Goal: Task Accomplishment & Management: Manage account settings

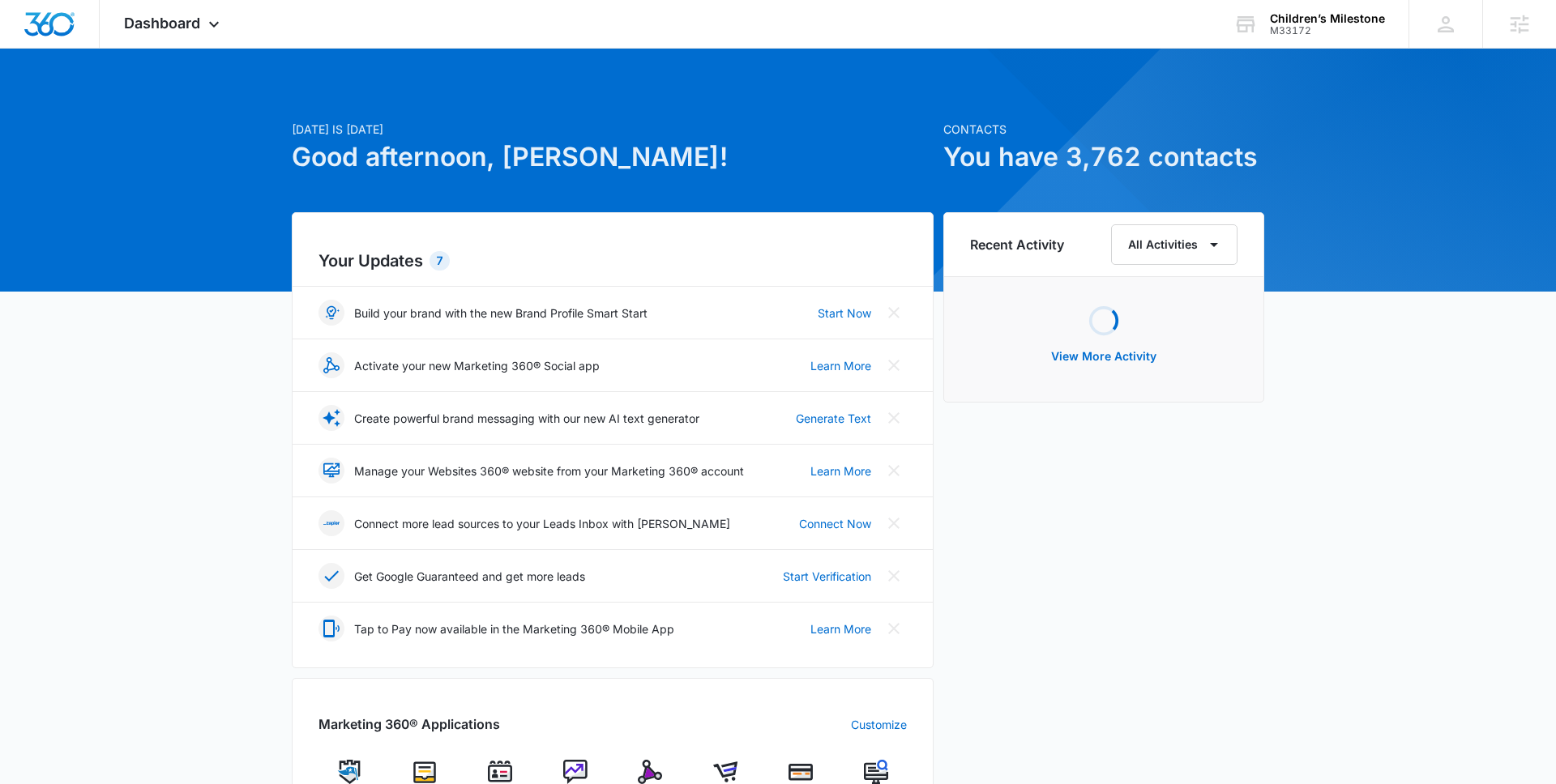
scroll to position [132, 0]
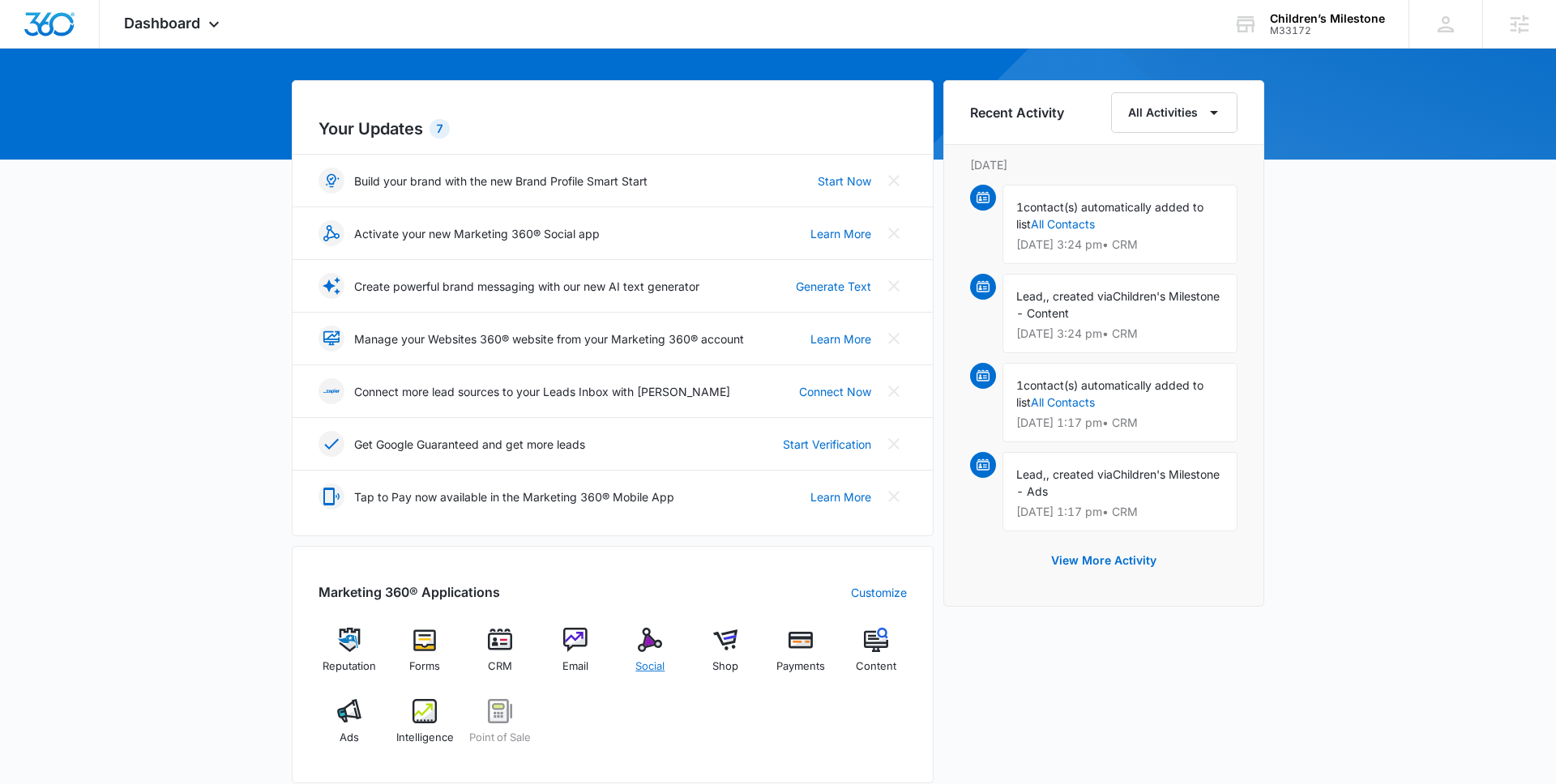
click at [641, 645] on img at bounding box center [650, 640] width 24 height 24
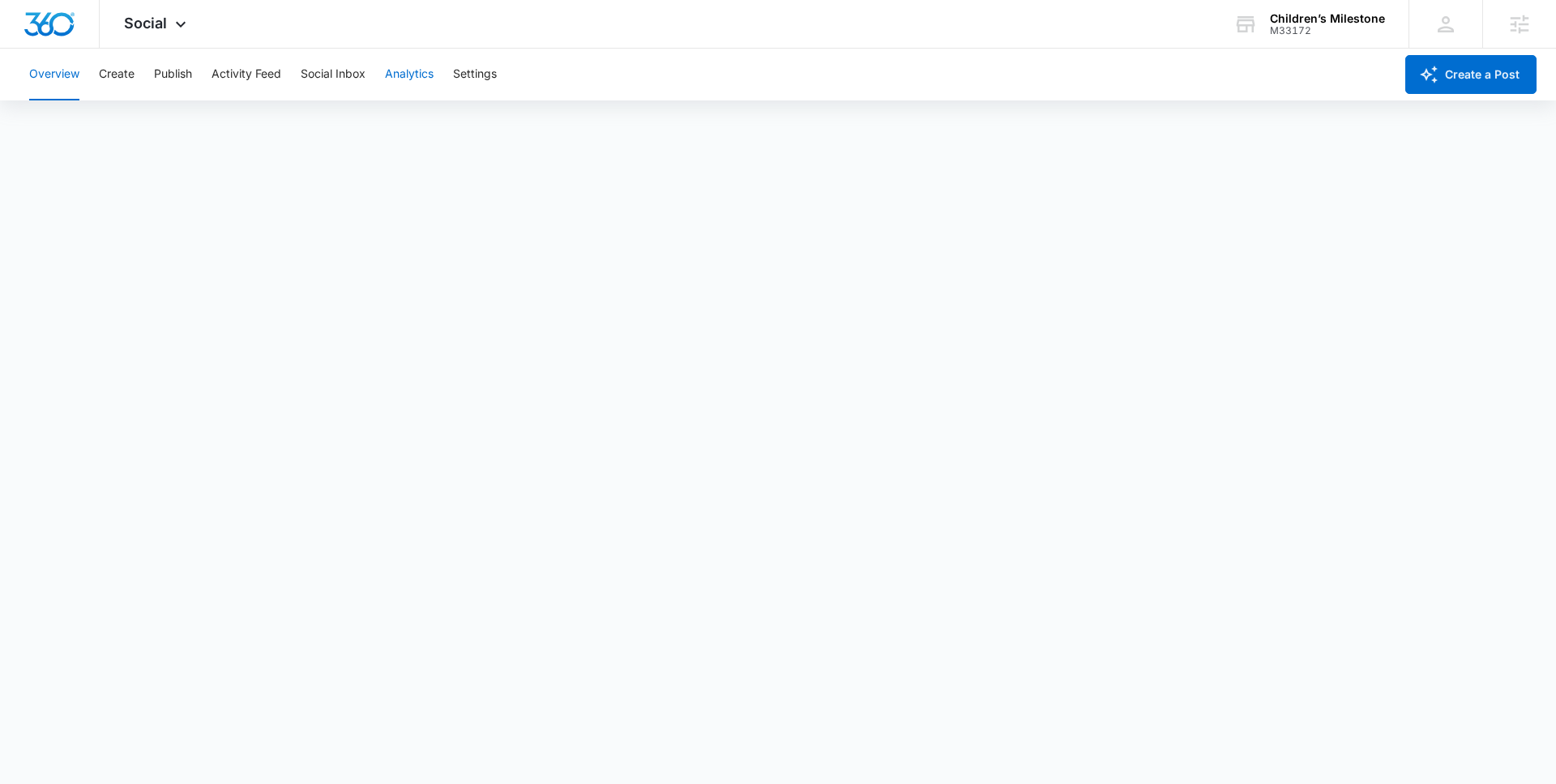
click at [415, 70] on button "Analytics" at bounding box center [410, 75] width 48 height 52
click at [522, 124] on button "Reports" at bounding box center [533, 124] width 42 height 45
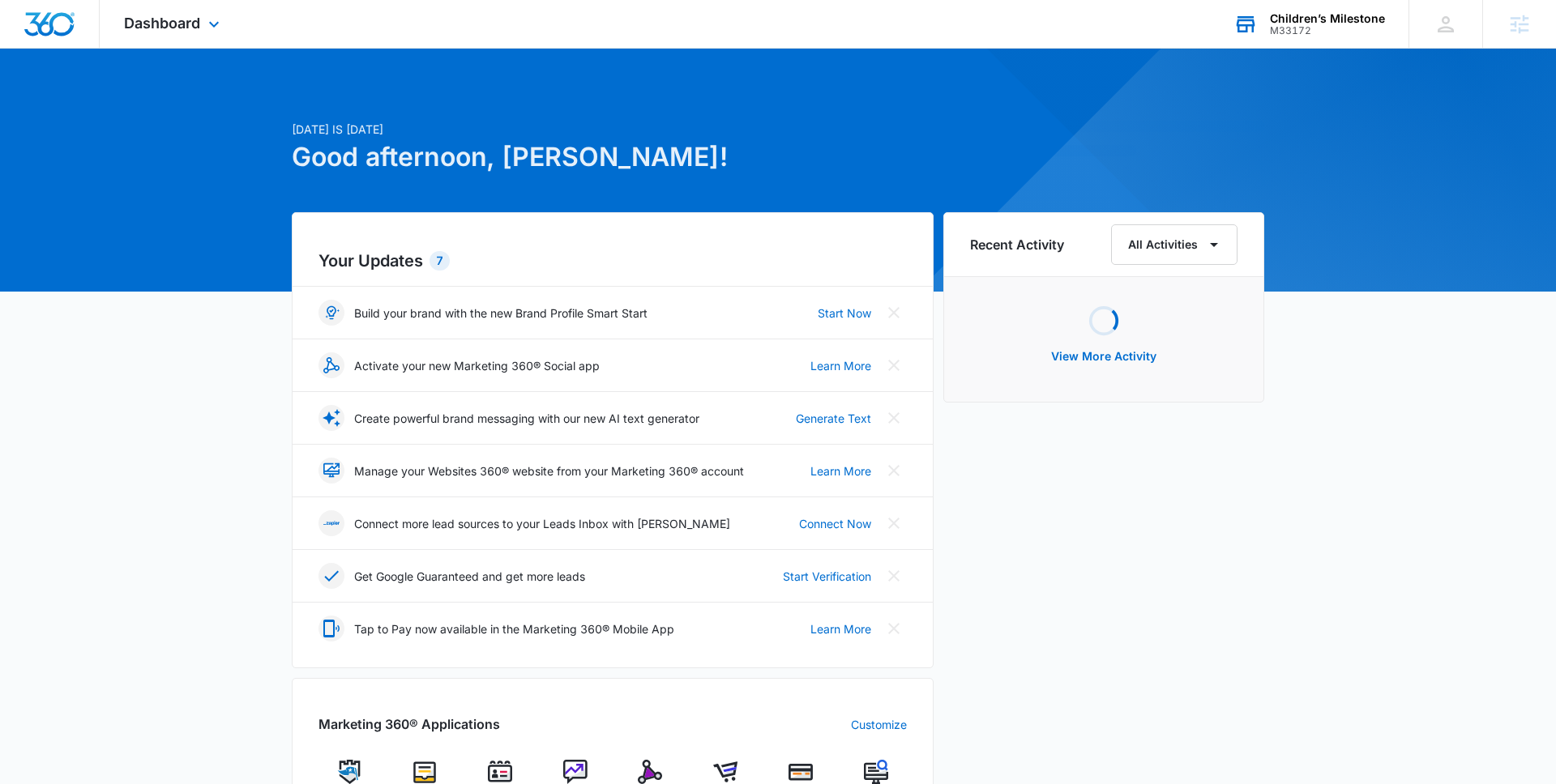
click at [1323, 28] on div "M33172" at bounding box center [1327, 31] width 115 height 12
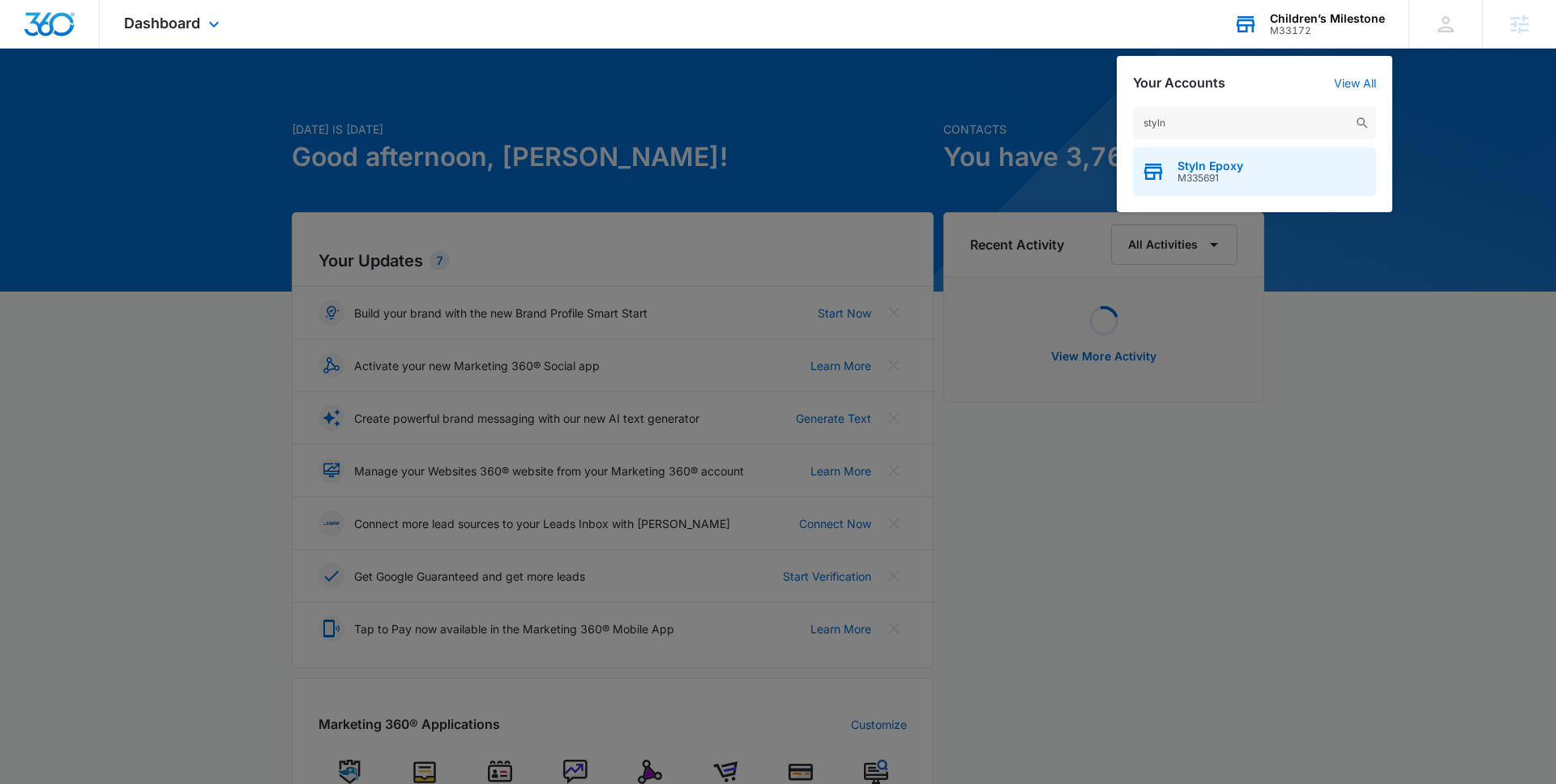
type input "styln"
click at [1218, 172] on span "M335691" at bounding box center [1210, 178] width 66 height 12
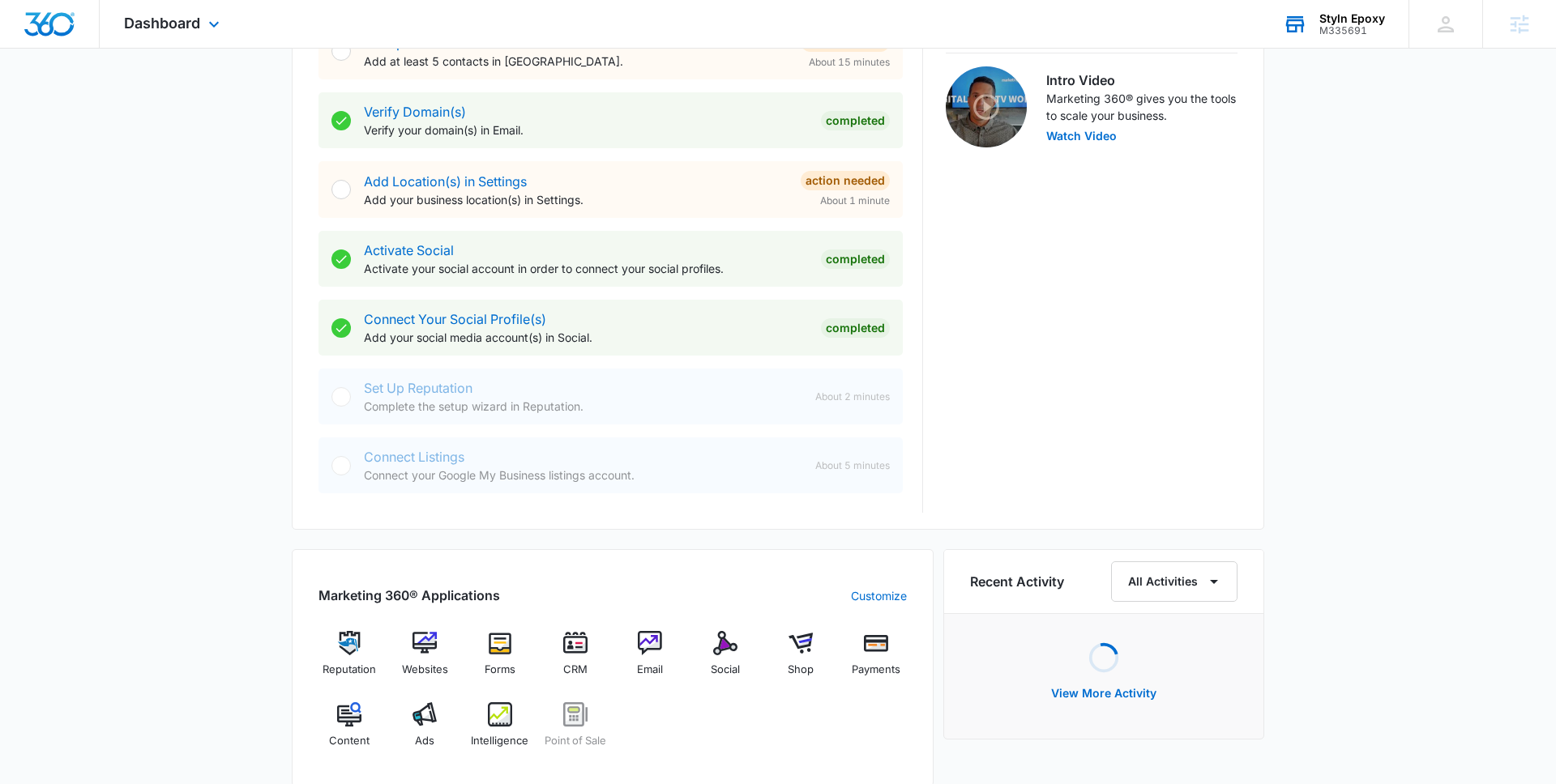
scroll to position [593, 0]
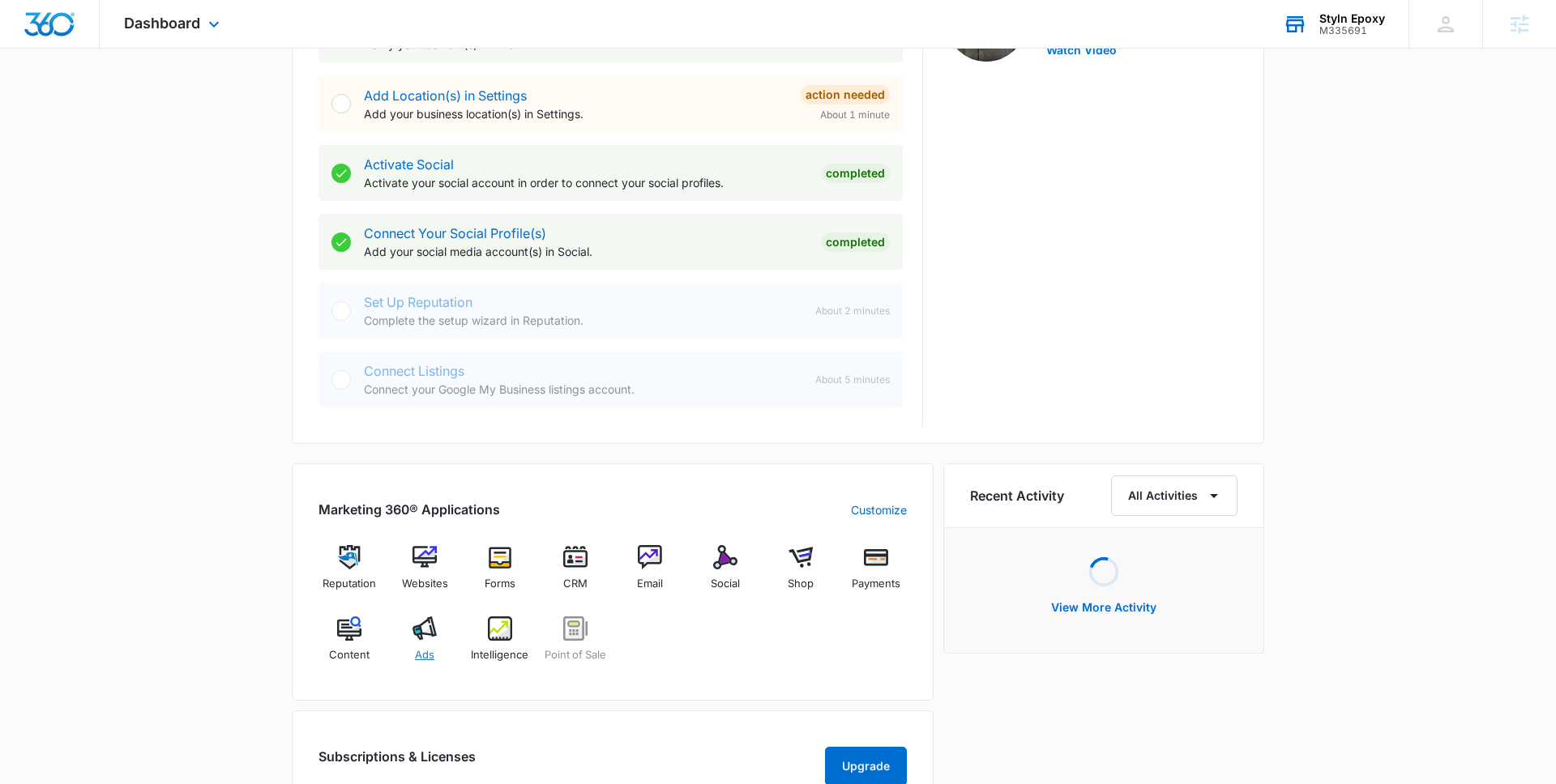
click at [419, 644] on div "Ads" at bounding box center [425, 646] width 62 height 58
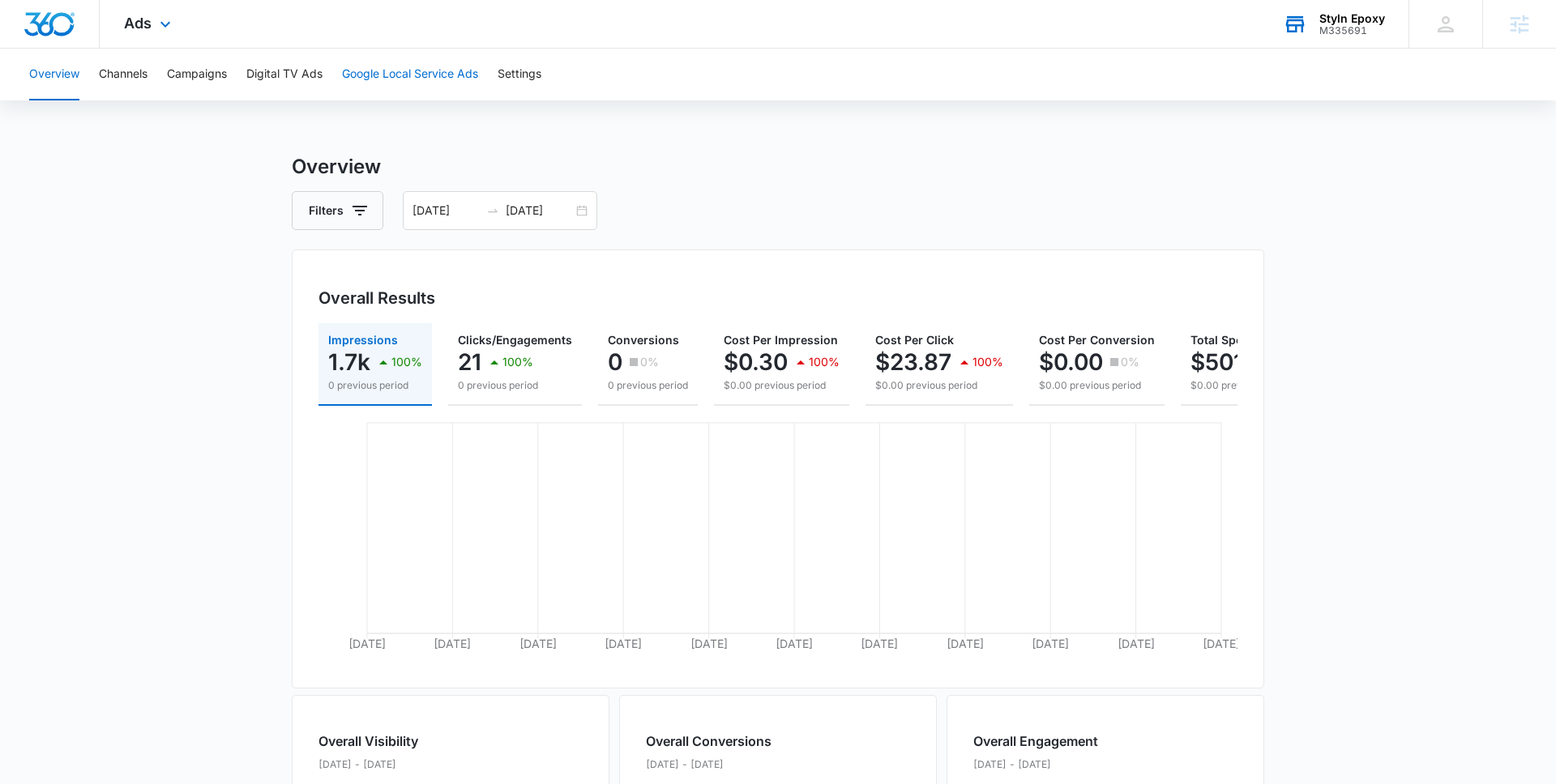
click at [396, 73] on button "Google Local Service Ads" at bounding box center [410, 75] width 137 height 52
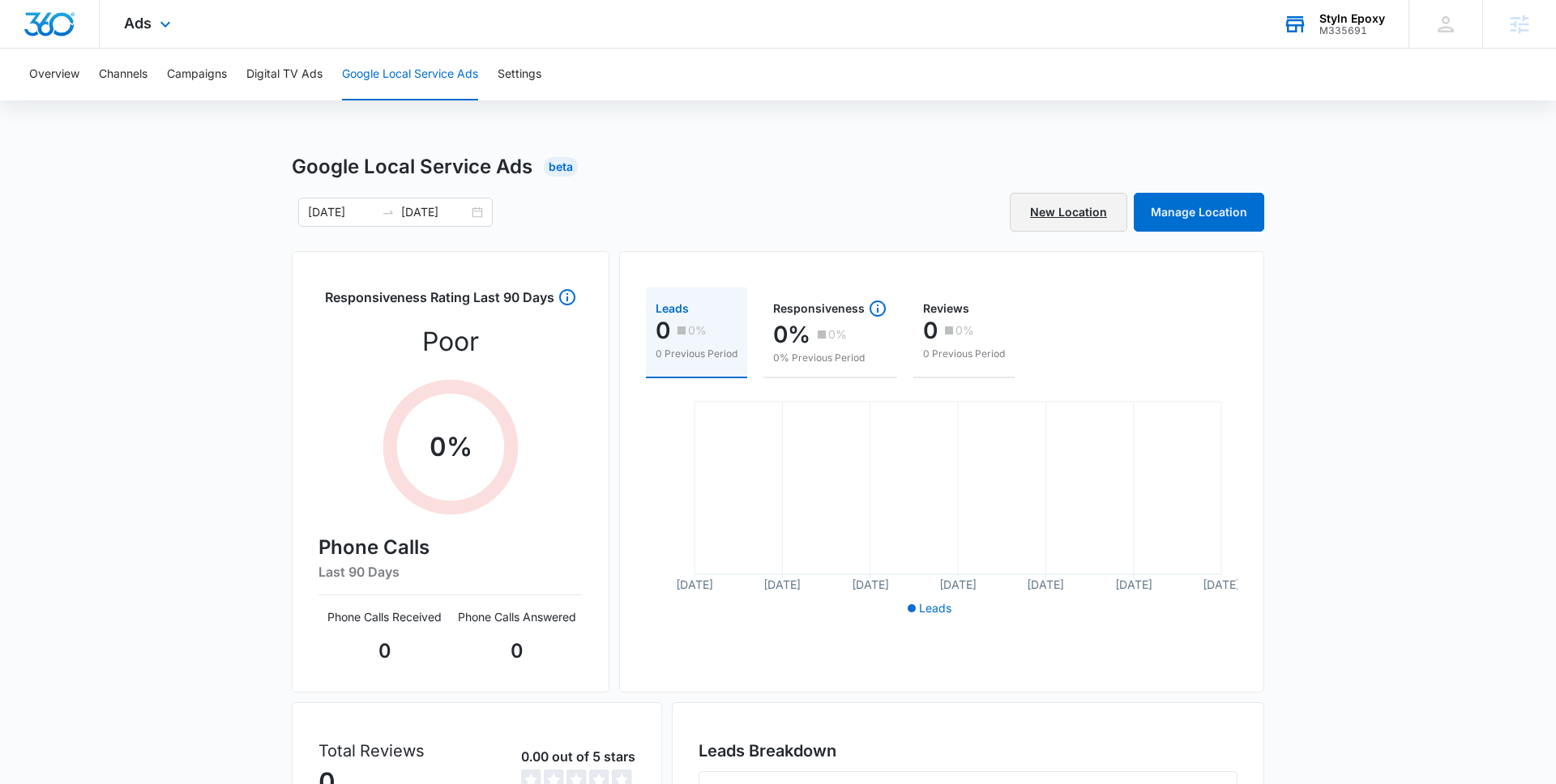
click at [1060, 202] on link "New Location" at bounding box center [1068, 212] width 117 height 39
click at [1202, 209] on link "Manage Location" at bounding box center [1199, 212] width 131 height 39
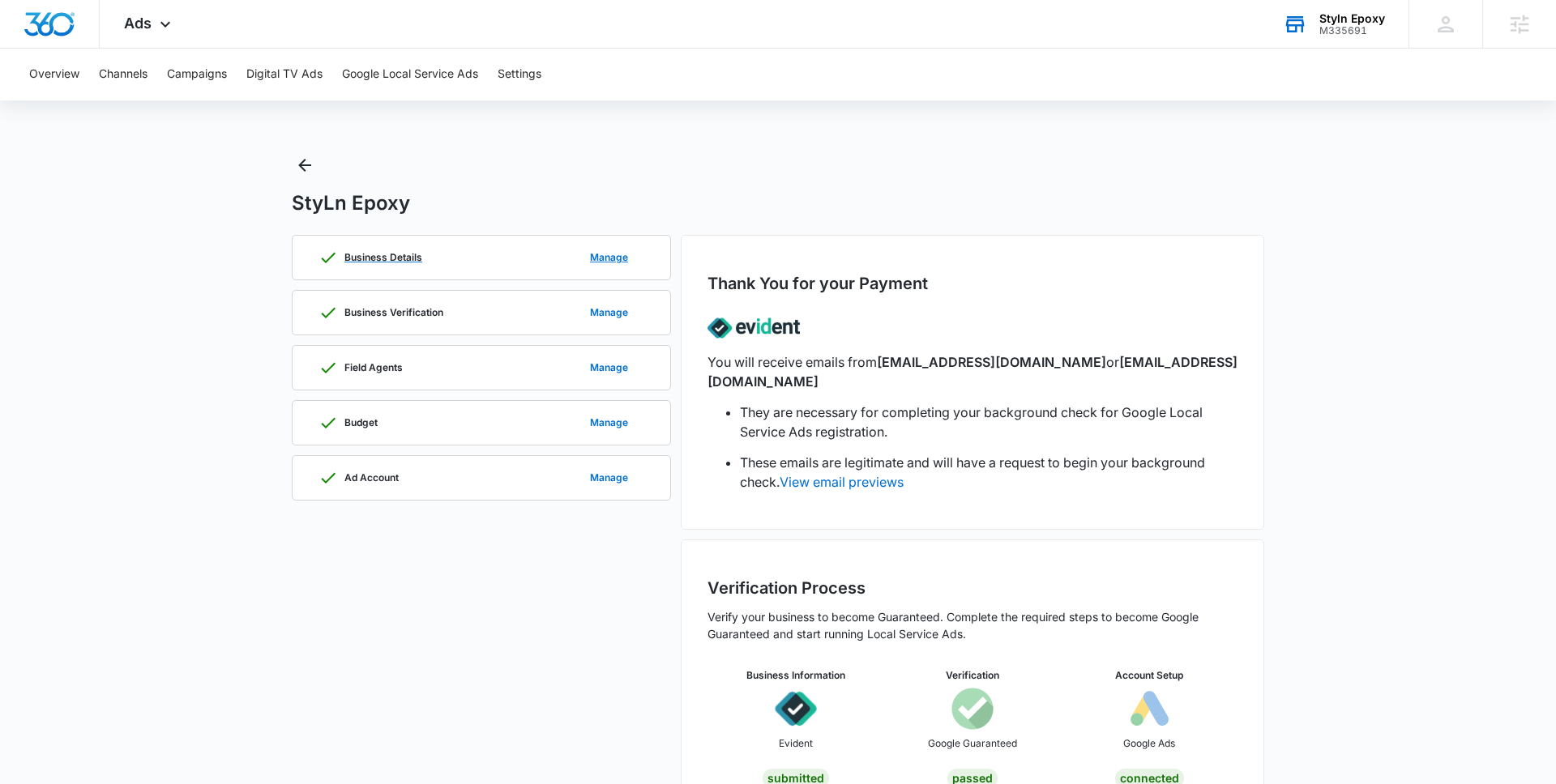
click at [534, 265] on div "Business Details Manage" at bounding box center [481, 257] width 326 height 44
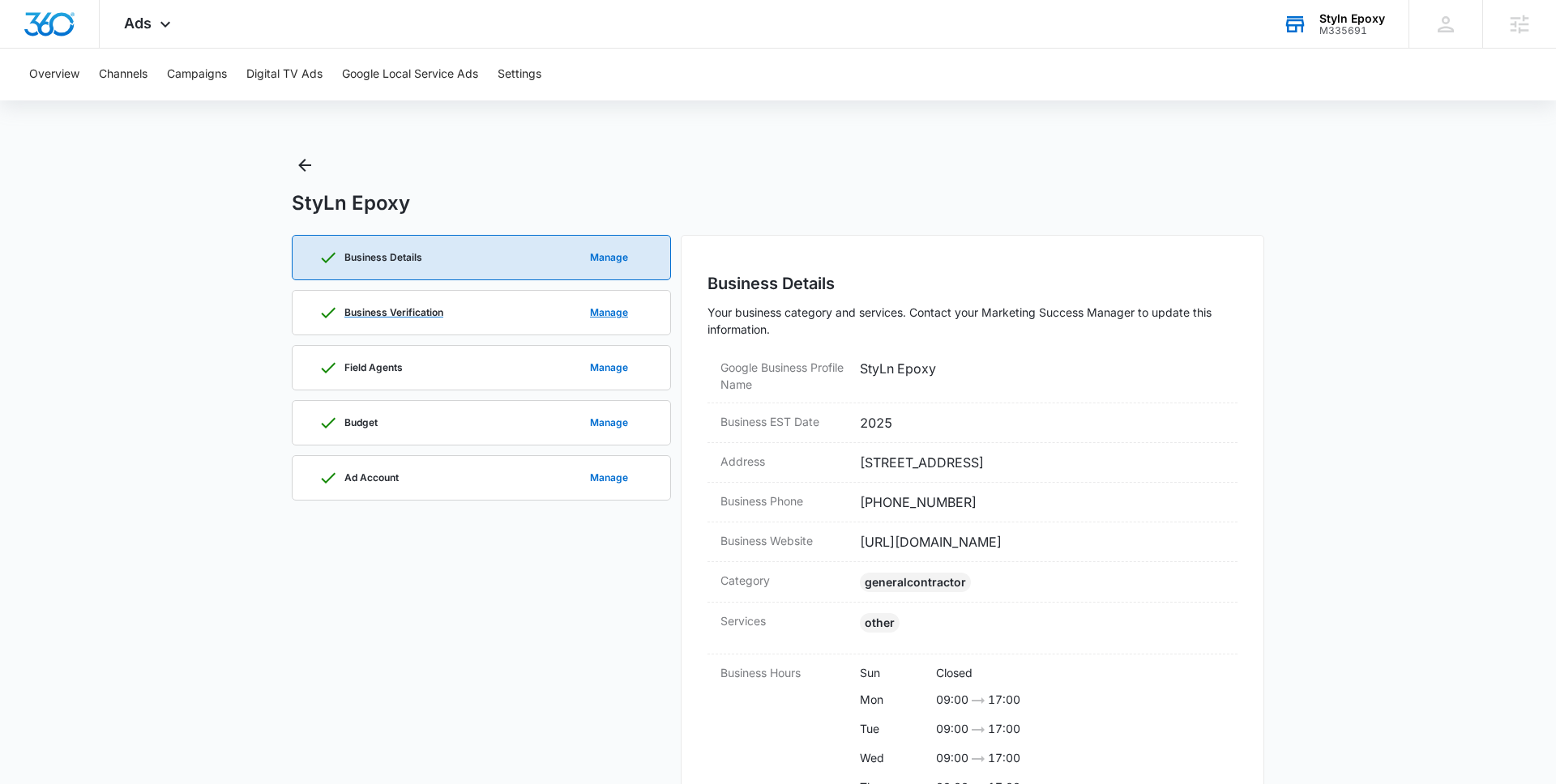
click at [488, 328] on div "Business Verification Manage" at bounding box center [481, 313] width 326 height 44
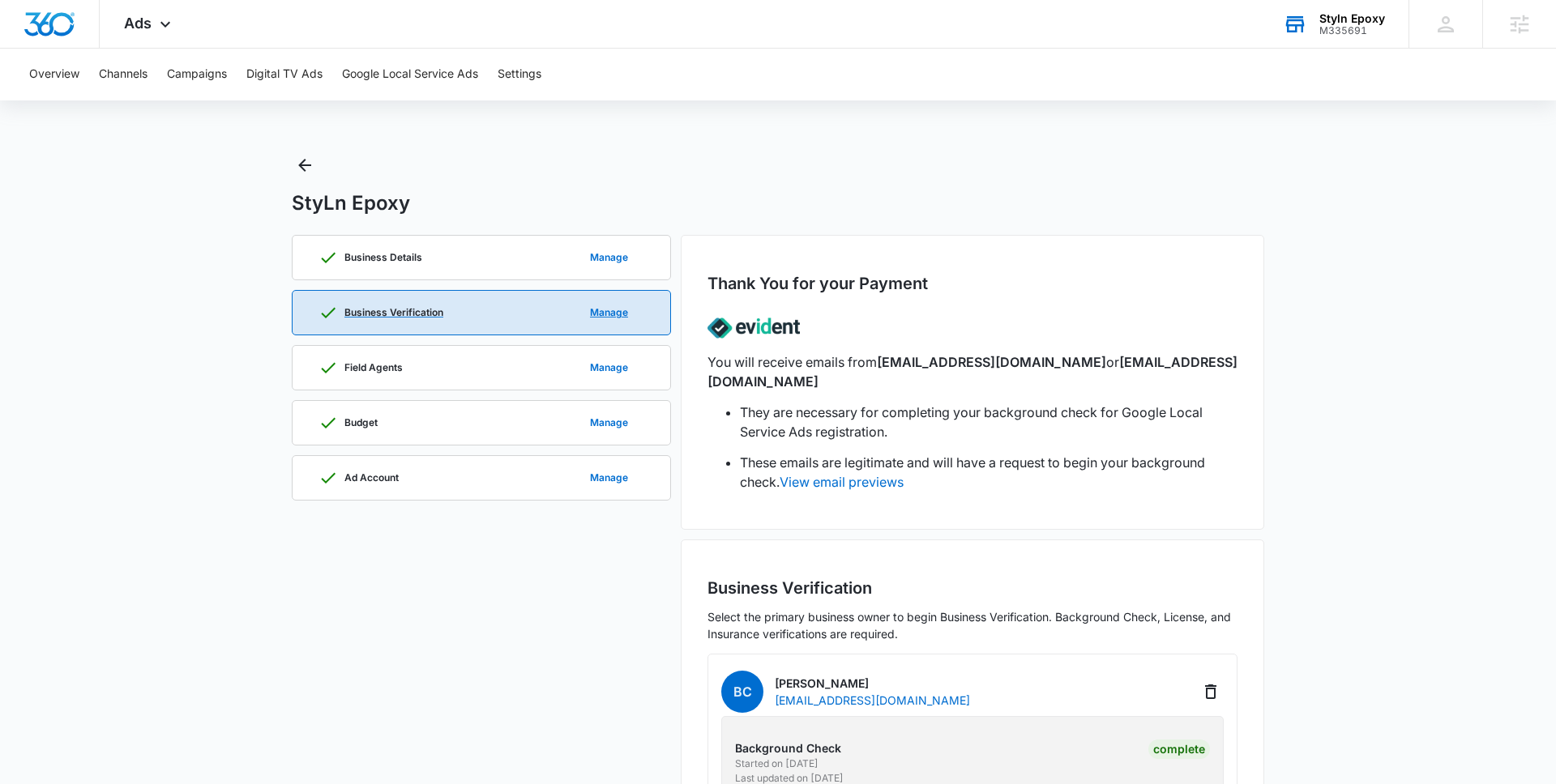
scroll to position [301, 0]
